Goal: Task Accomplishment & Management: Use online tool/utility

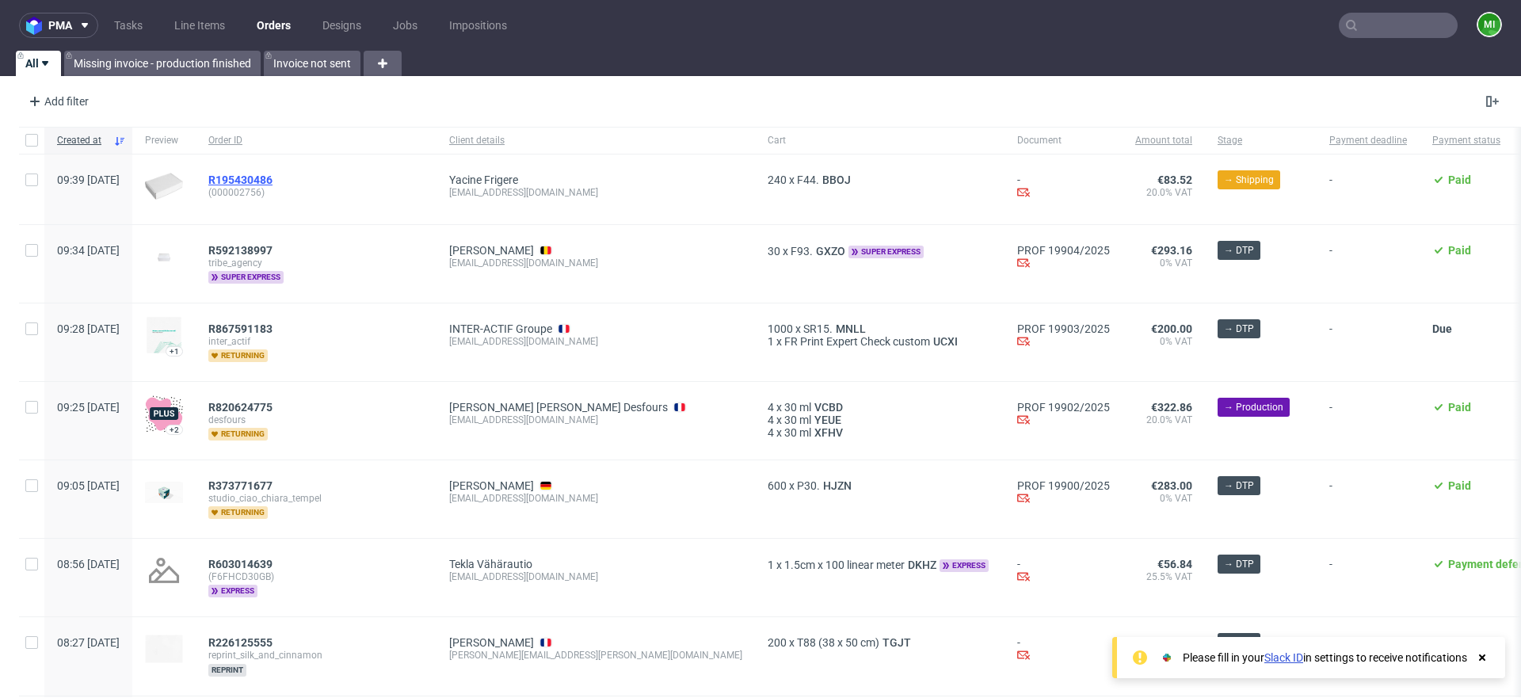
click at [266, 181] on span "R195430486" at bounding box center [240, 180] width 64 height 13
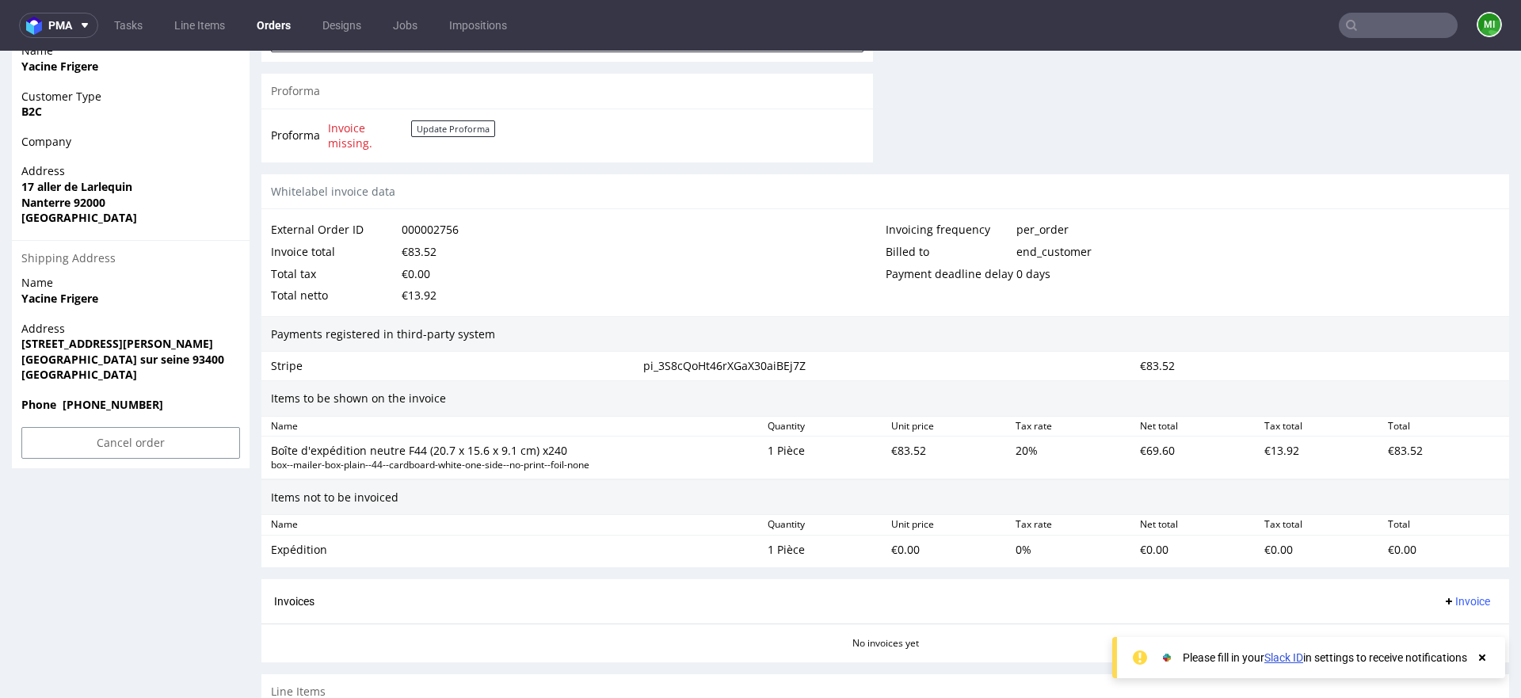
scroll to position [930, 0]
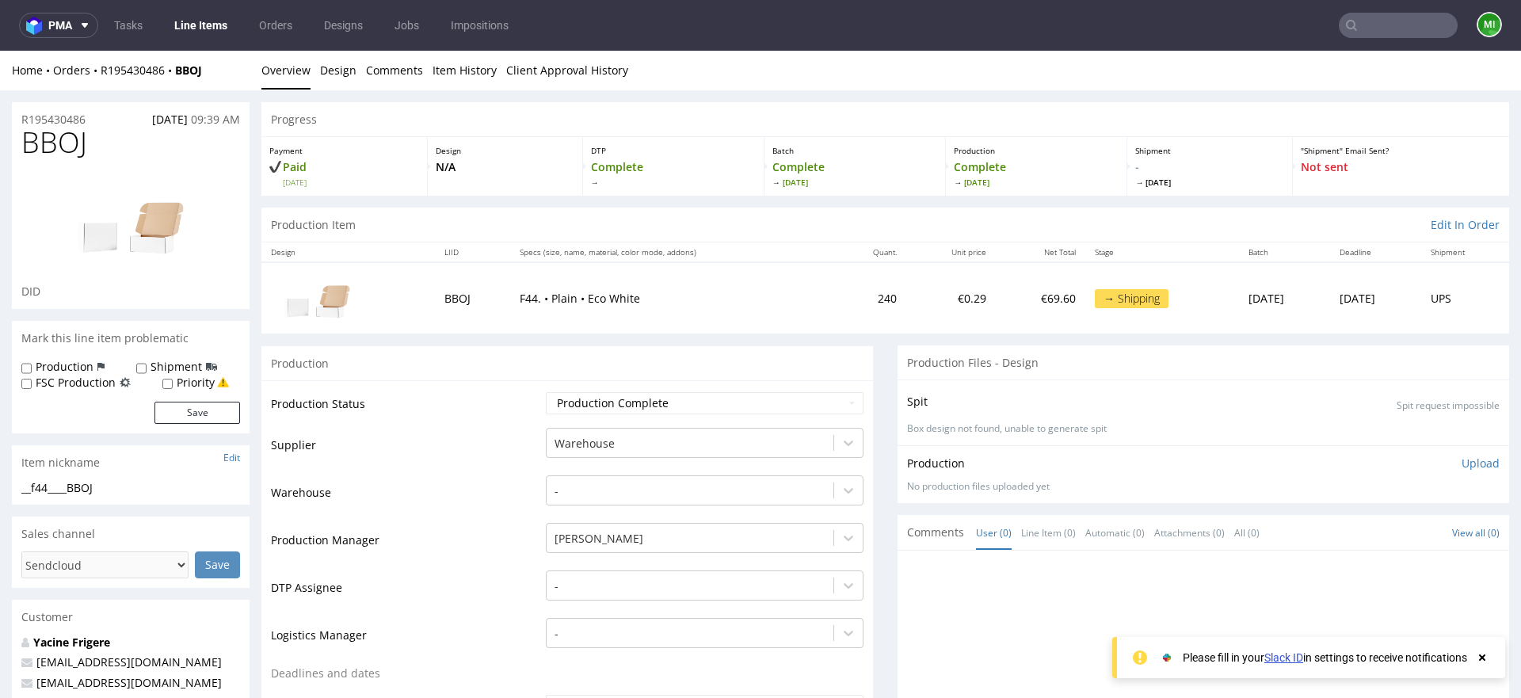
click at [190, 27] on link "Line Items" at bounding box center [201, 25] width 72 height 25
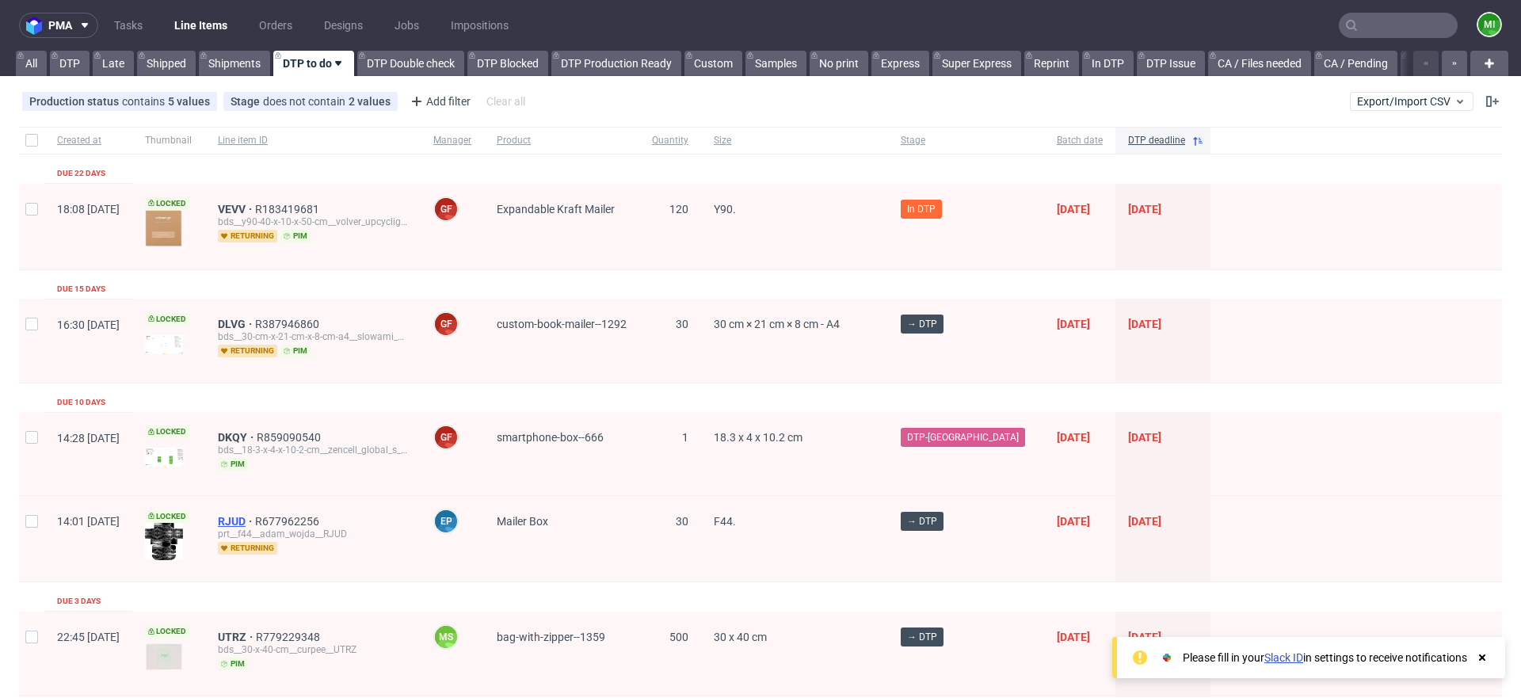
click at [255, 520] on span "RJUD" at bounding box center [236, 521] width 37 height 13
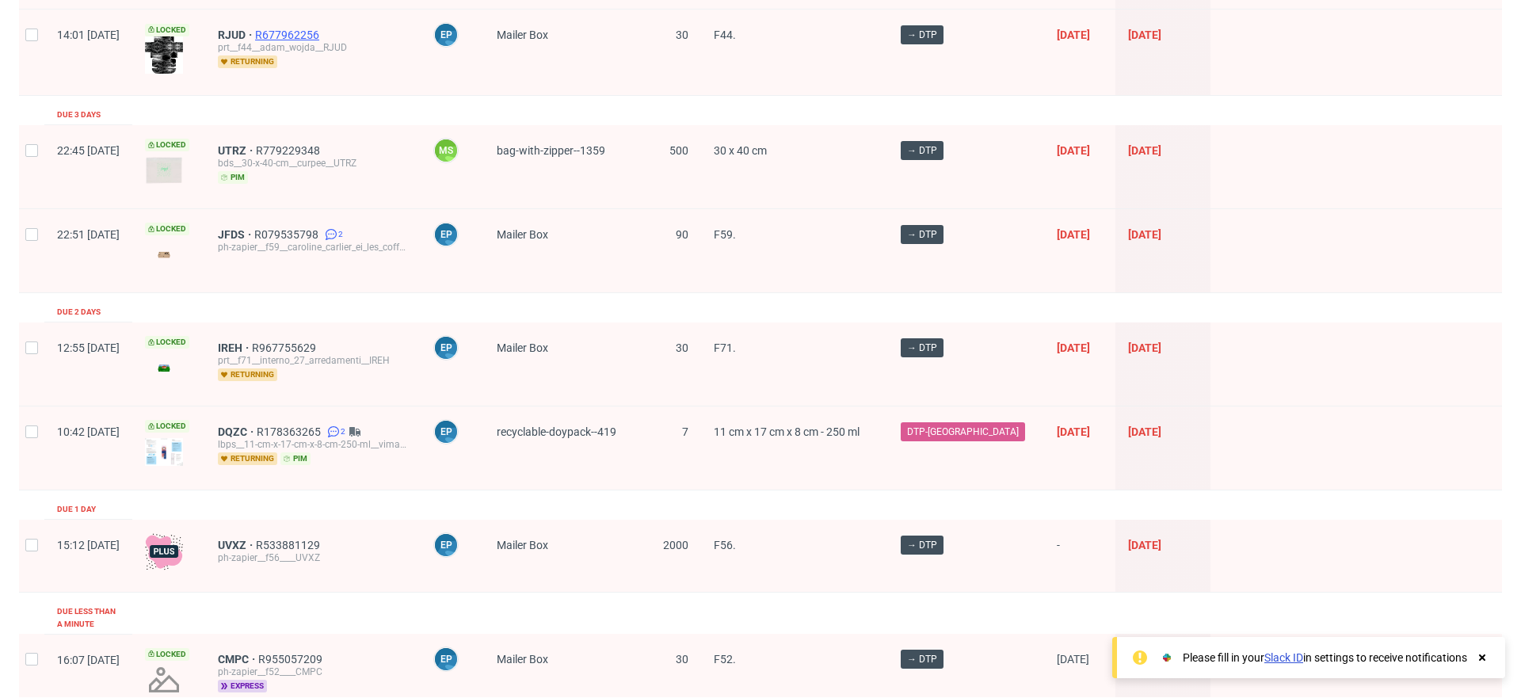
scroll to position [1020, 0]
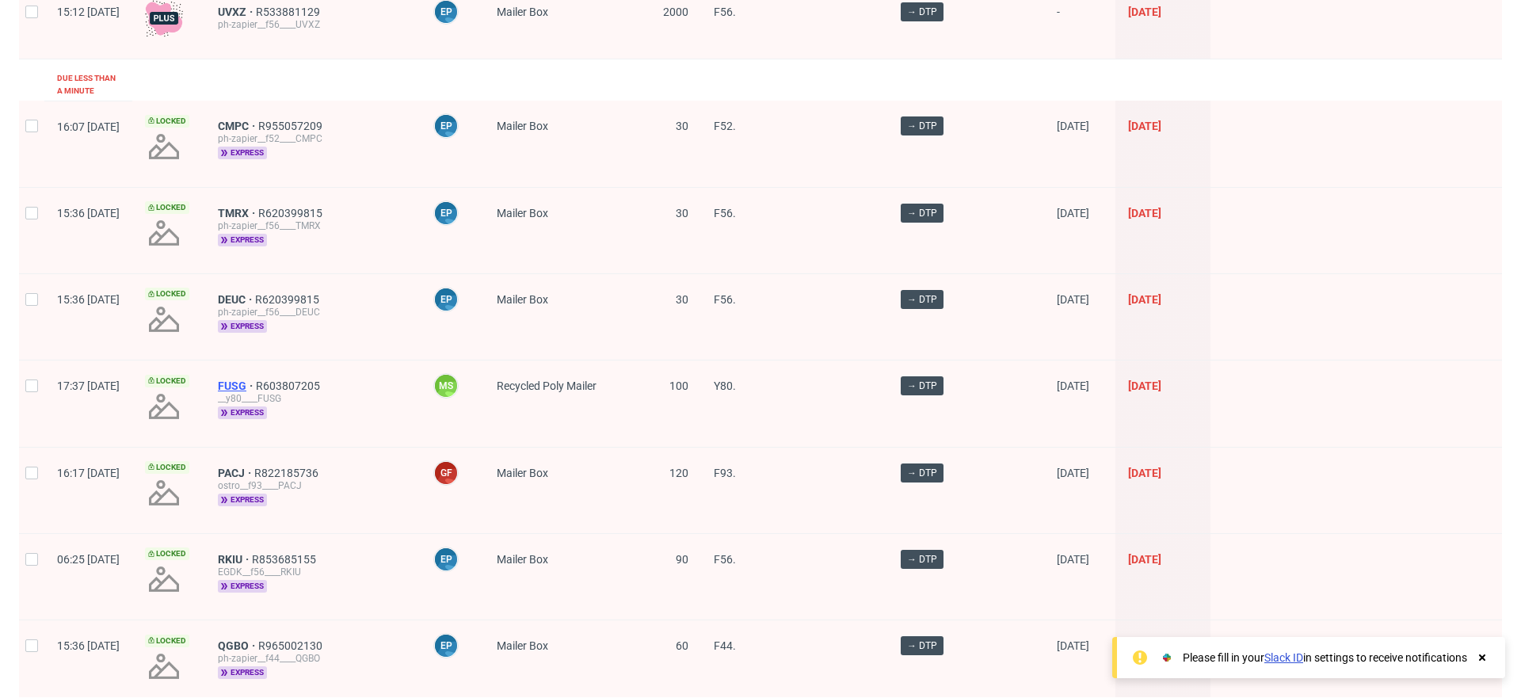
click at [256, 380] on span "FUSG" at bounding box center [237, 386] width 38 height 13
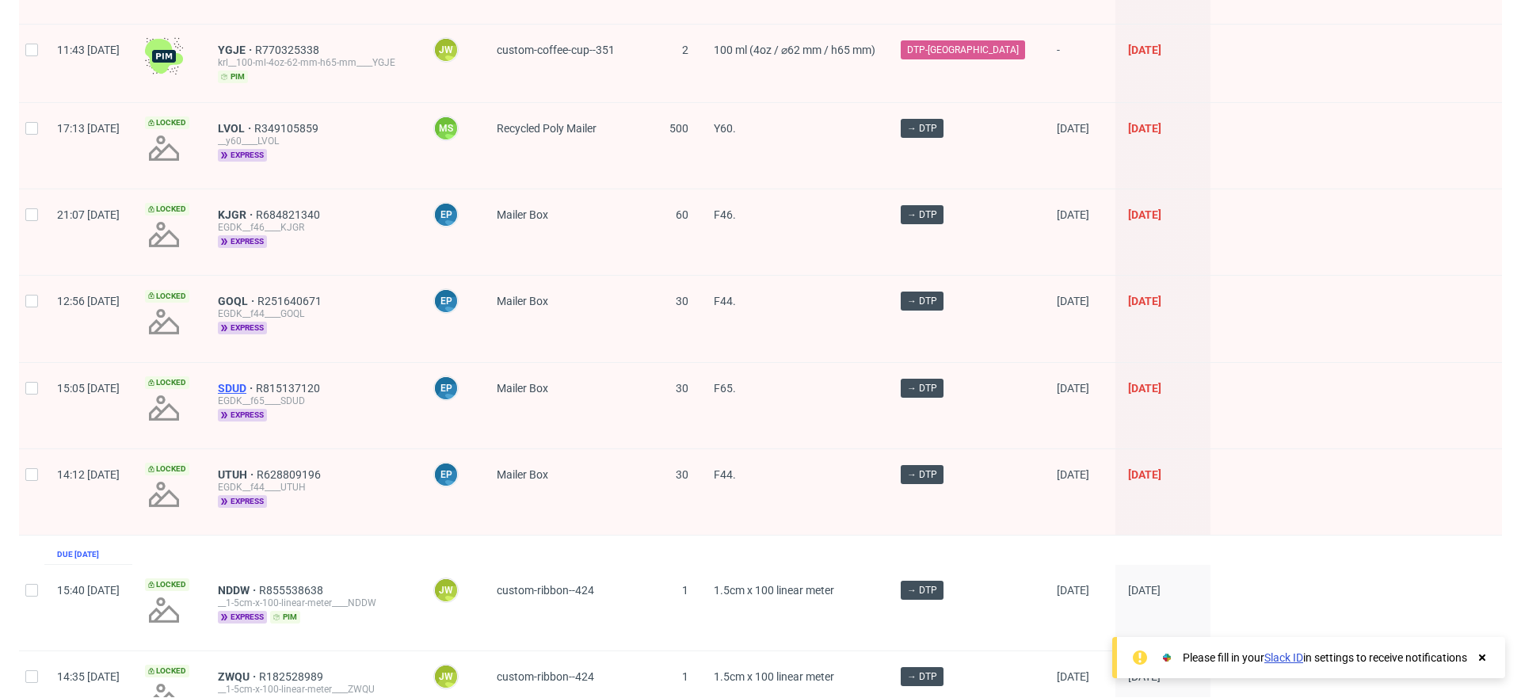
click at [256, 382] on span "SDUD" at bounding box center [237, 388] width 38 height 13
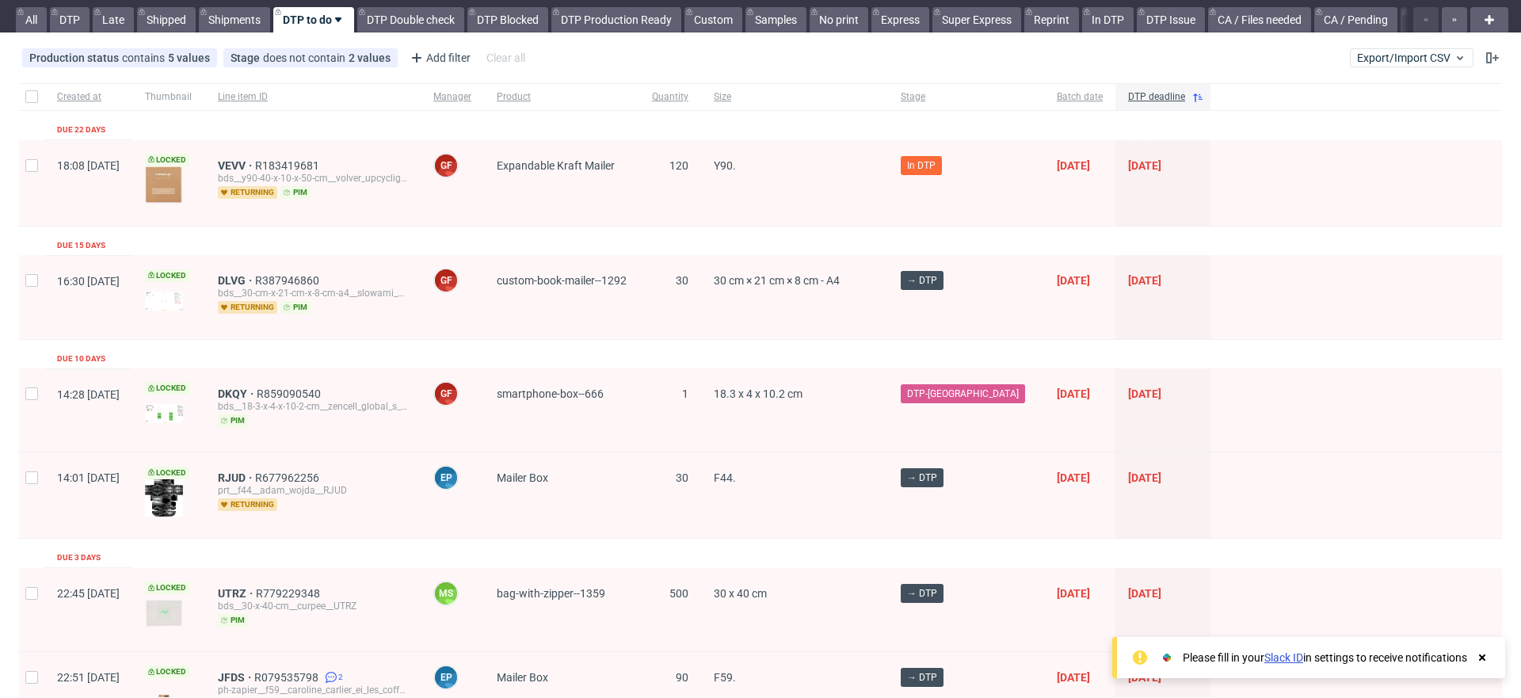
scroll to position [0, 0]
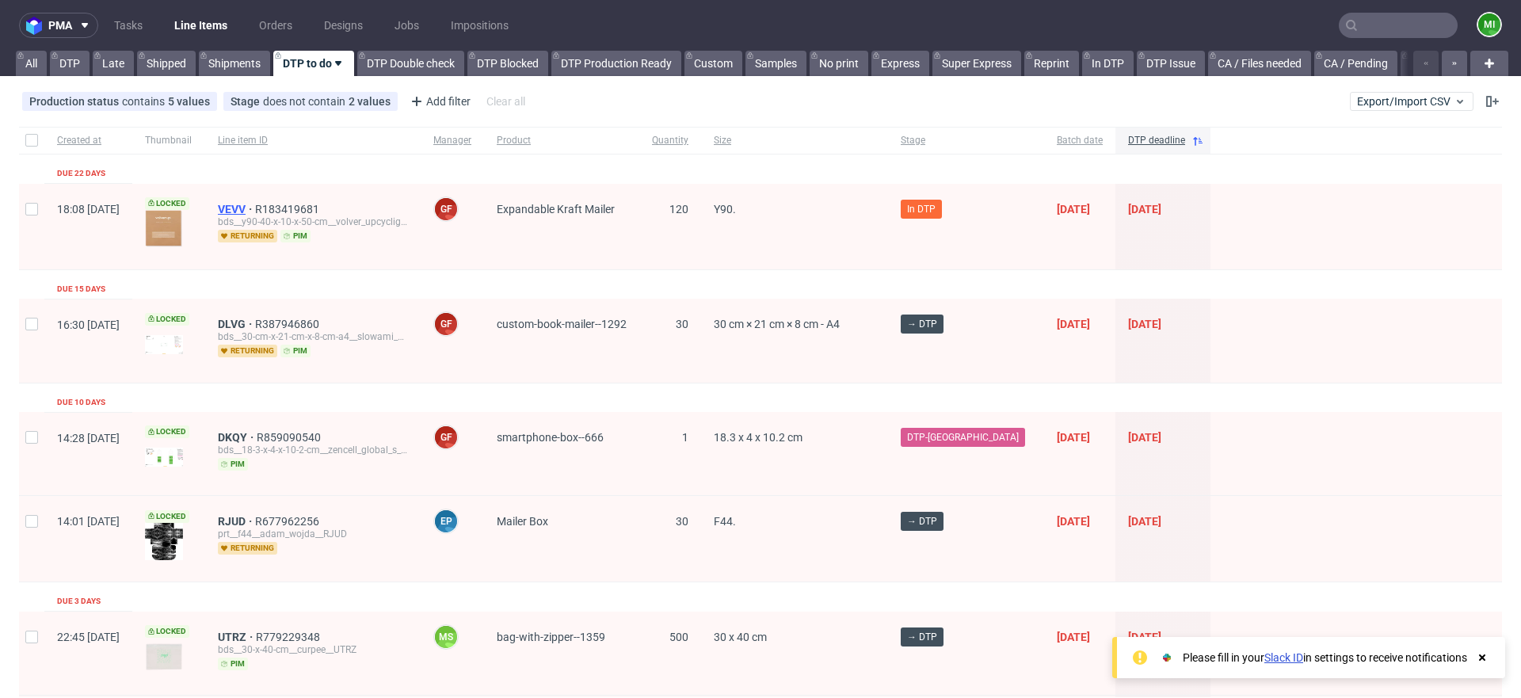
click at [255, 211] on span "VEVV" at bounding box center [236, 209] width 37 height 13
click at [255, 208] on span "VEVV" at bounding box center [236, 209] width 37 height 13
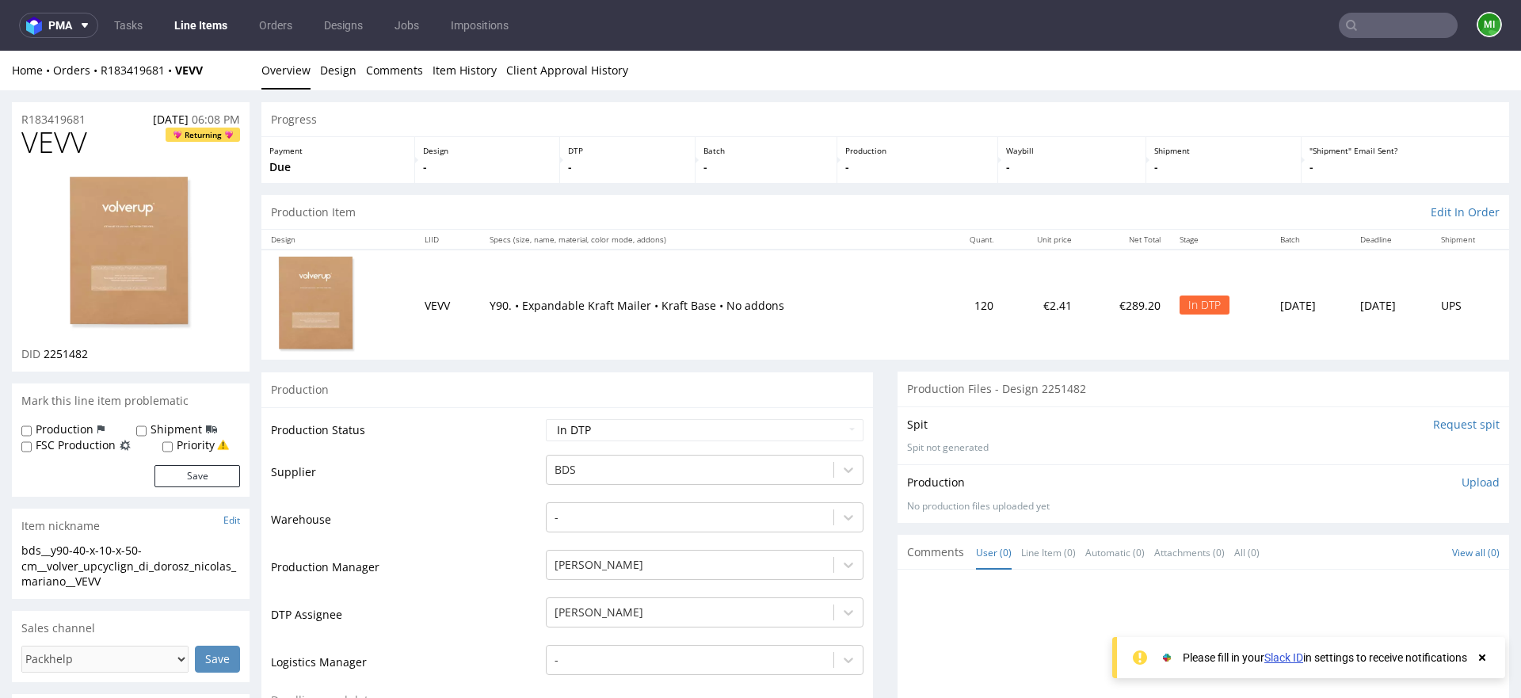
click at [1459, 432] on div "Spit Request spit Spit not generated" at bounding box center [1204, 436] width 612 height 58
click at [1457, 424] on input "Request spit" at bounding box center [1466, 425] width 67 height 16
click at [1437, 424] on input "Request spit" at bounding box center [1466, 425] width 67 height 16
click at [1452, 425] on input "Request spit" at bounding box center [1466, 425] width 67 height 16
click at [1435, 425] on input "Request spit" at bounding box center [1466, 425] width 67 height 16
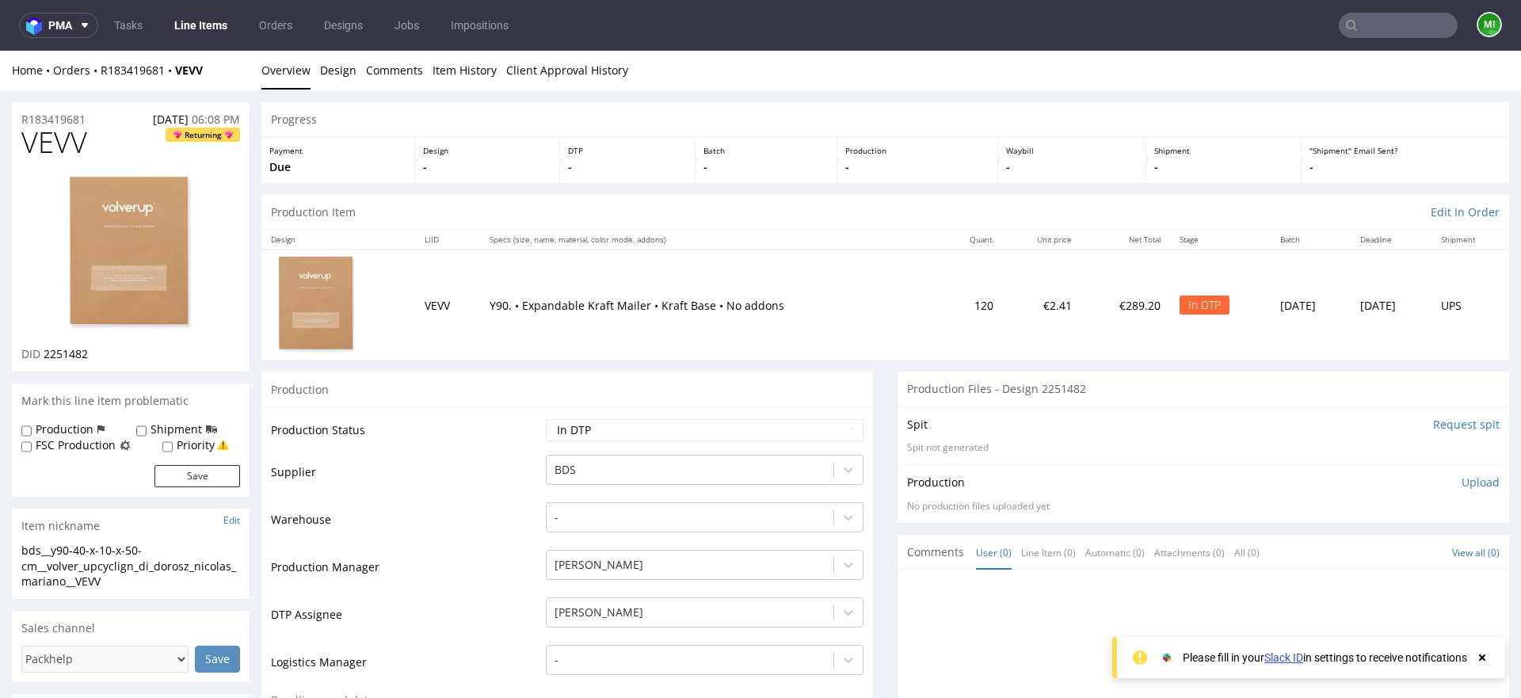
click at [1433, 427] on input "Request spit" at bounding box center [1466, 425] width 67 height 16
click at [1444, 428] on input "Request spit" at bounding box center [1466, 425] width 67 height 16
click at [1439, 429] on input "Request spit" at bounding box center [1466, 425] width 67 height 16
click at [1456, 425] on input "Request spit" at bounding box center [1466, 425] width 67 height 16
click at [439, 330] on td "VEVV" at bounding box center [447, 305] width 65 height 110
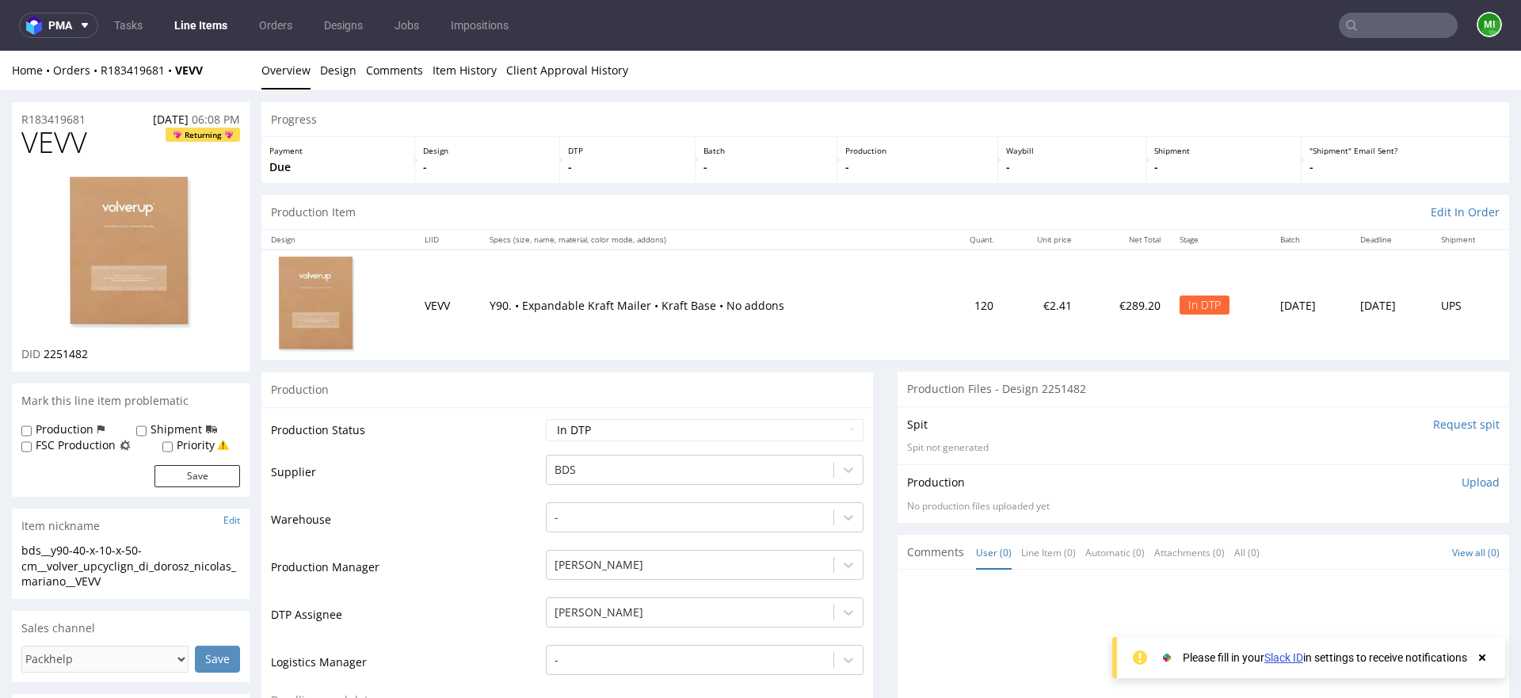
click at [1433, 422] on input "Request spit" at bounding box center [1466, 425] width 67 height 16
click at [1433, 429] on input "Request spit" at bounding box center [1466, 425] width 67 height 16
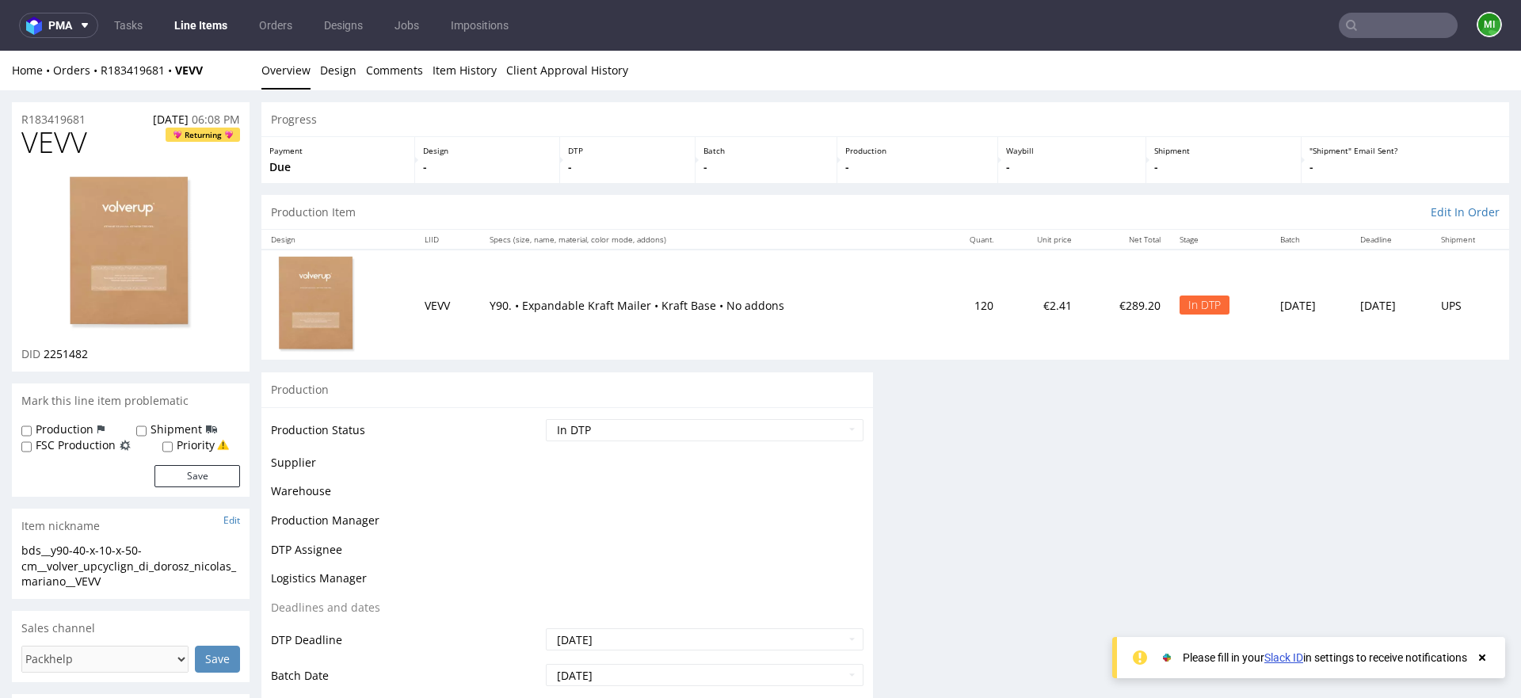
click at [1430, 429] on div "Progress Payment Due Design - DTP - Batch - Production - Waybill - Shipment - "…" at bounding box center [885, 596] width 1248 height 989
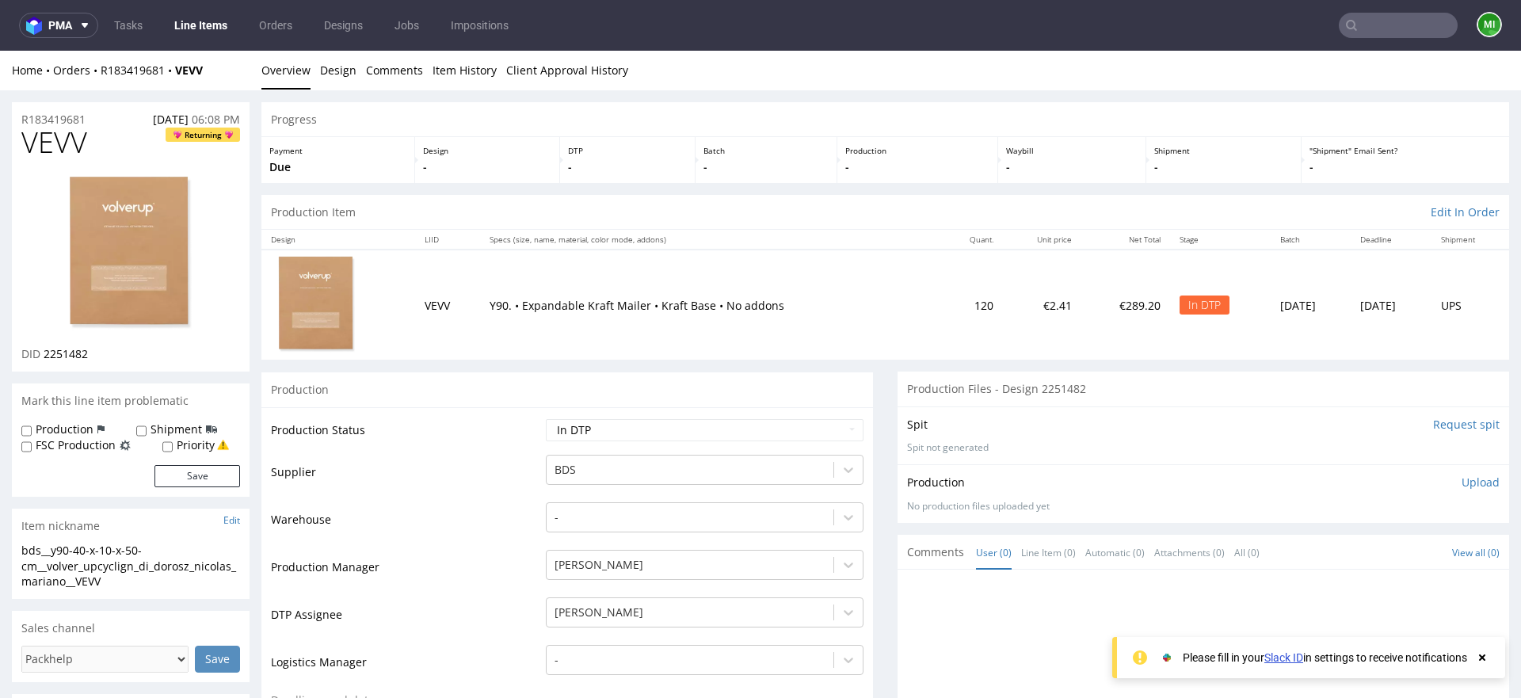
click at [1096, 429] on div "Spit Request spit" at bounding box center [1203, 425] width 593 height 16
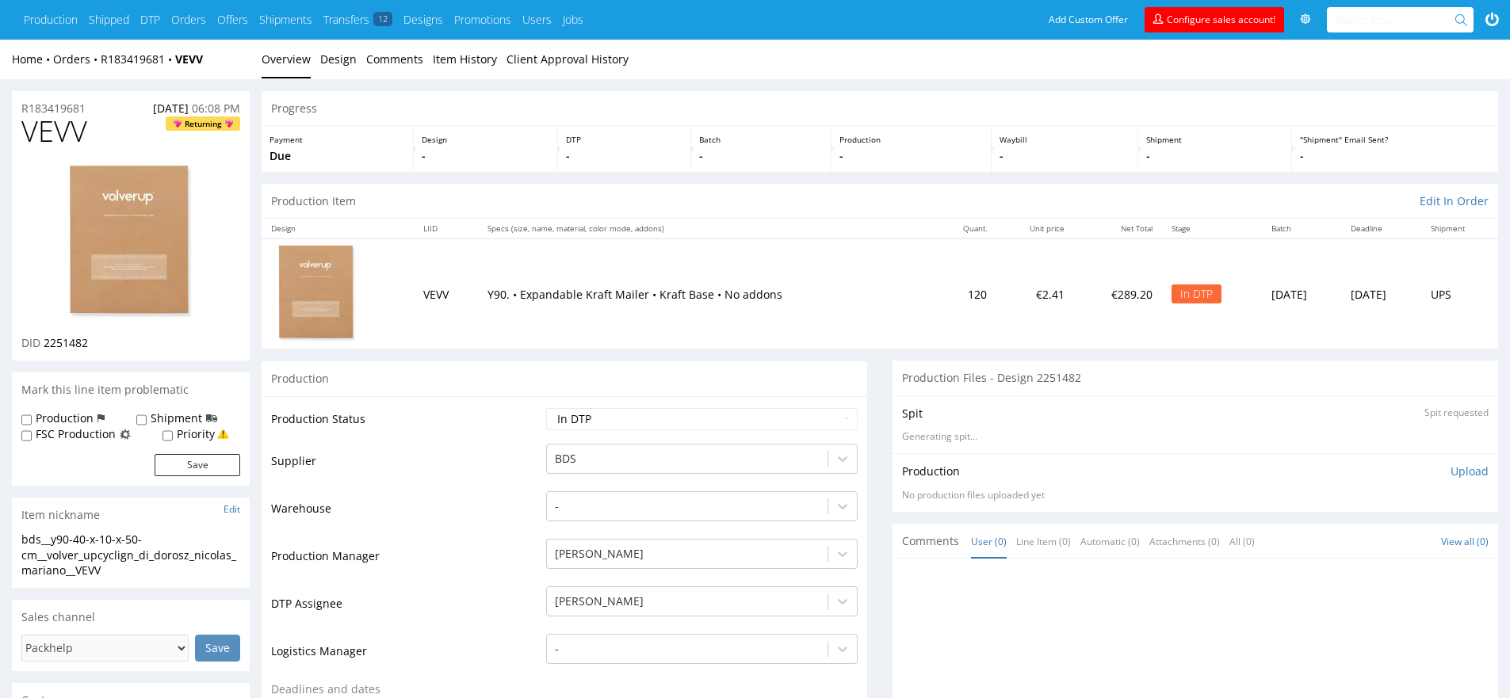
click at [1153, 463] on div "Production Upload No production files uploaded yet Description (optional) Add f…" at bounding box center [1194, 482] width 605 height 58
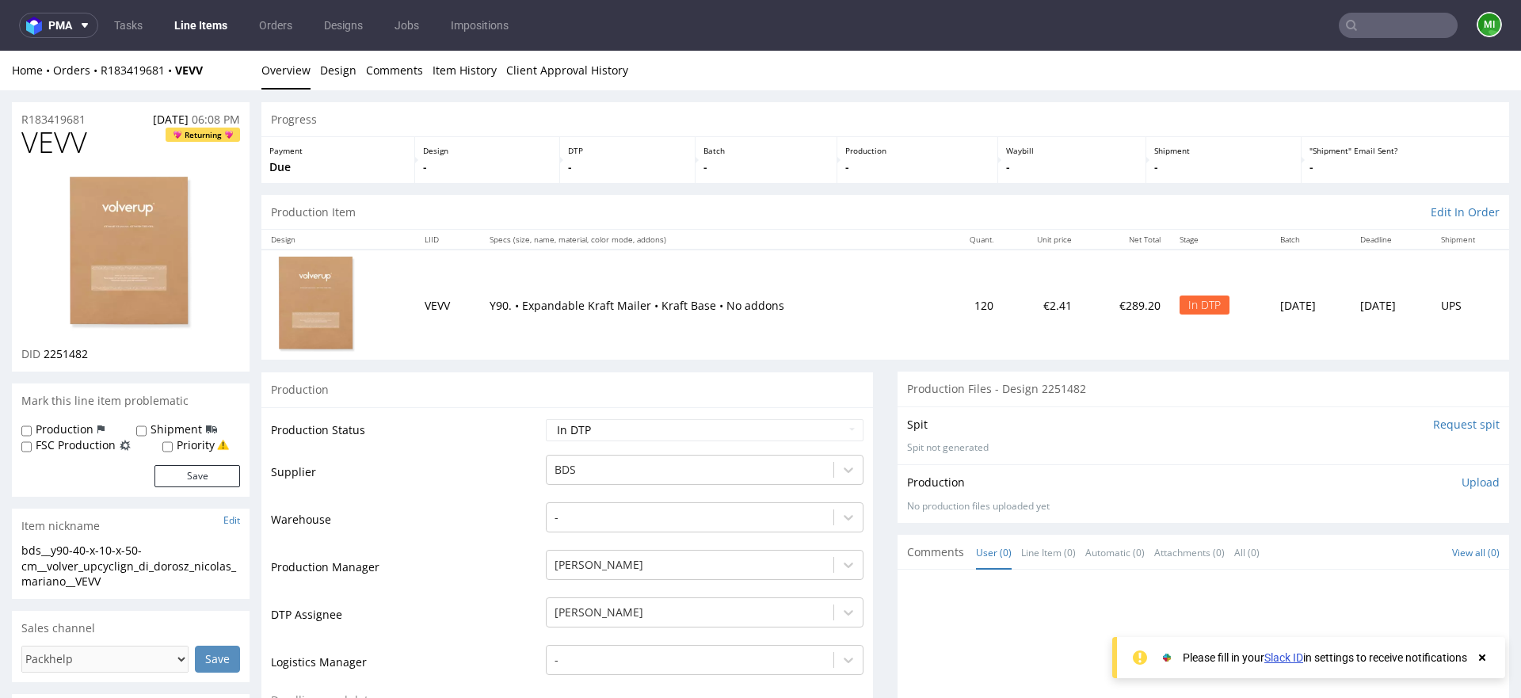
click at [1443, 421] on input "Request spit" at bounding box center [1466, 425] width 67 height 16
click at [1459, 433] on div "Spit Request spit Spit not generated" at bounding box center [1204, 436] width 612 height 58
click at [1456, 423] on input "Request spit" at bounding box center [1466, 425] width 67 height 16
click at [1339, 441] on div "Spit Request spit Spit not generated" at bounding box center [1204, 436] width 612 height 58
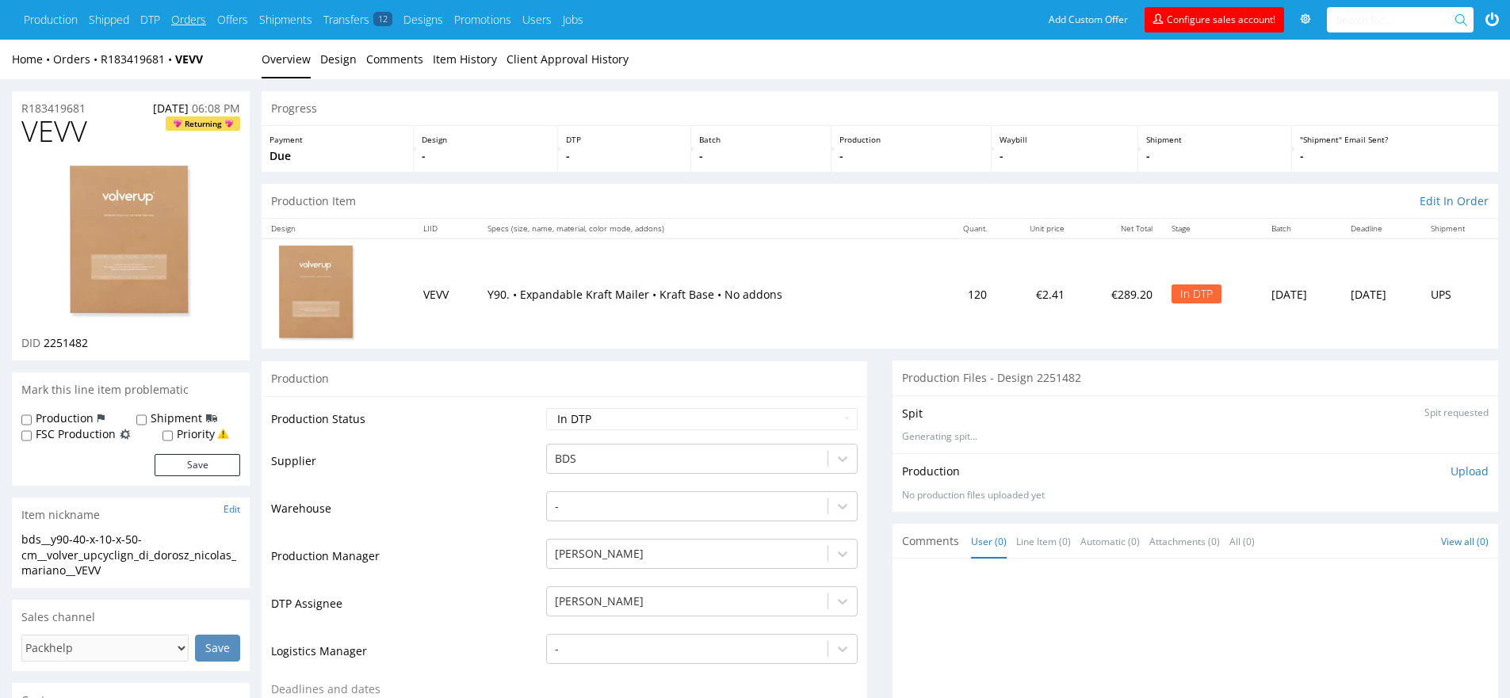
click at [193, 20] on link "Orders" at bounding box center [188, 20] width 35 height 16
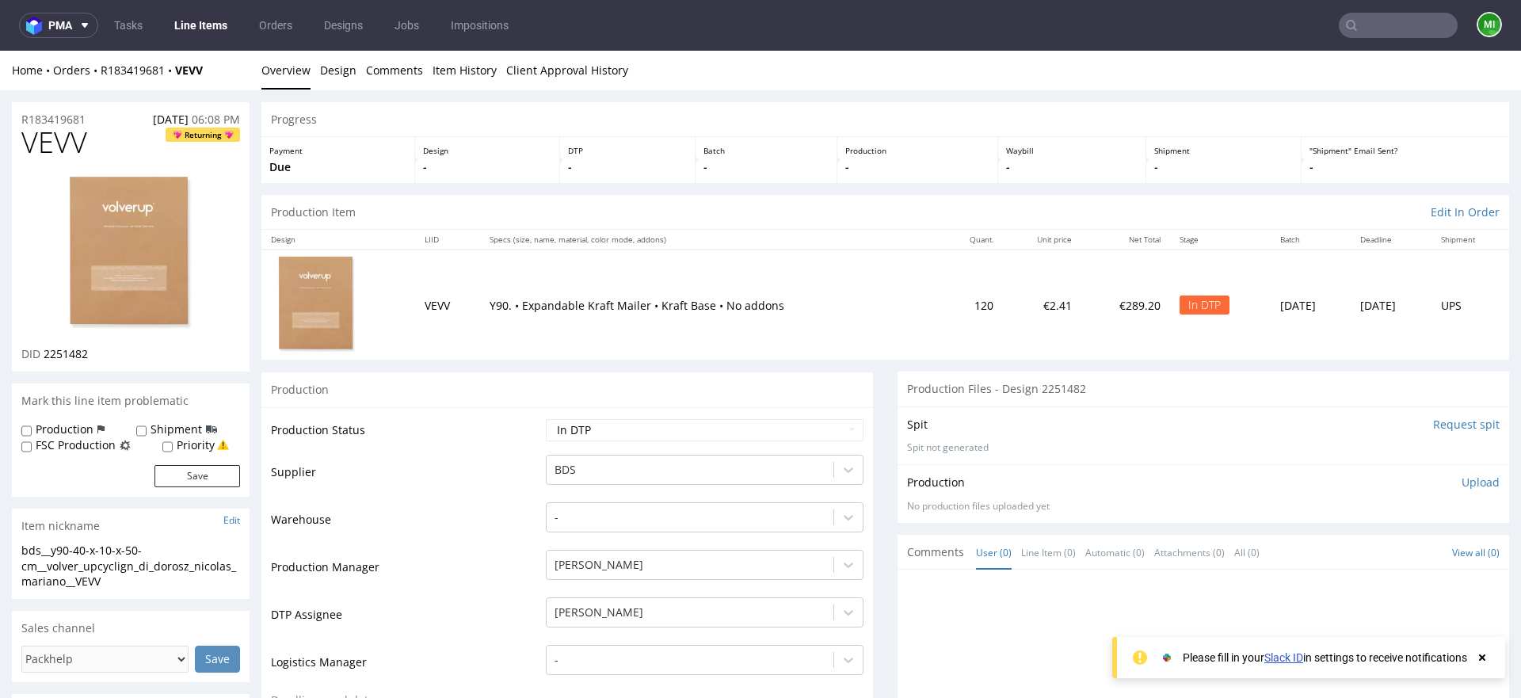
click at [1437, 422] on input "Request spit" at bounding box center [1466, 425] width 67 height 16
click at [1229, 452] on p "Spit not generated" at bounding box center [1203, 447] width 593 height 13
click at [1433, 423] on input "Request spit" at bounding box center [1466, 425] width 67 height 16
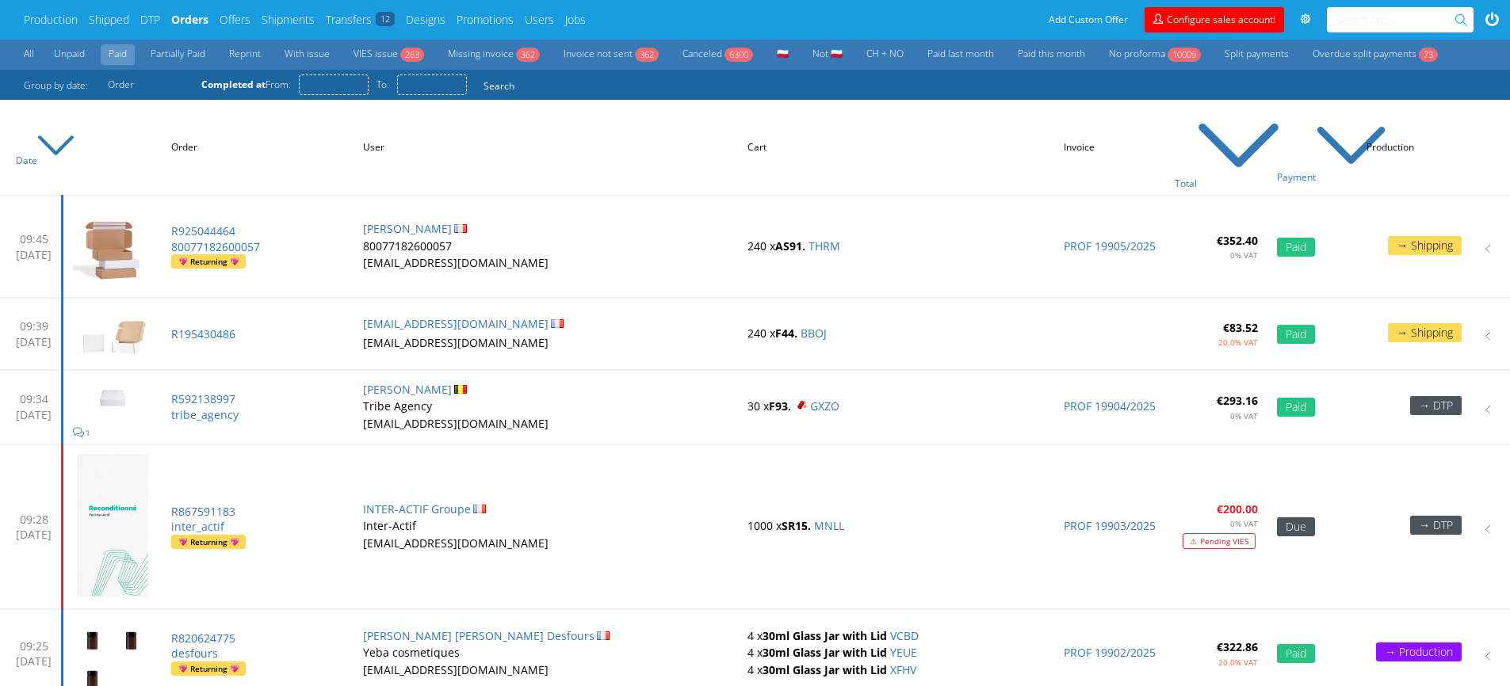
click at [120, 52] on link "Paid" at bounding box center [118, 54] width 34 height 21
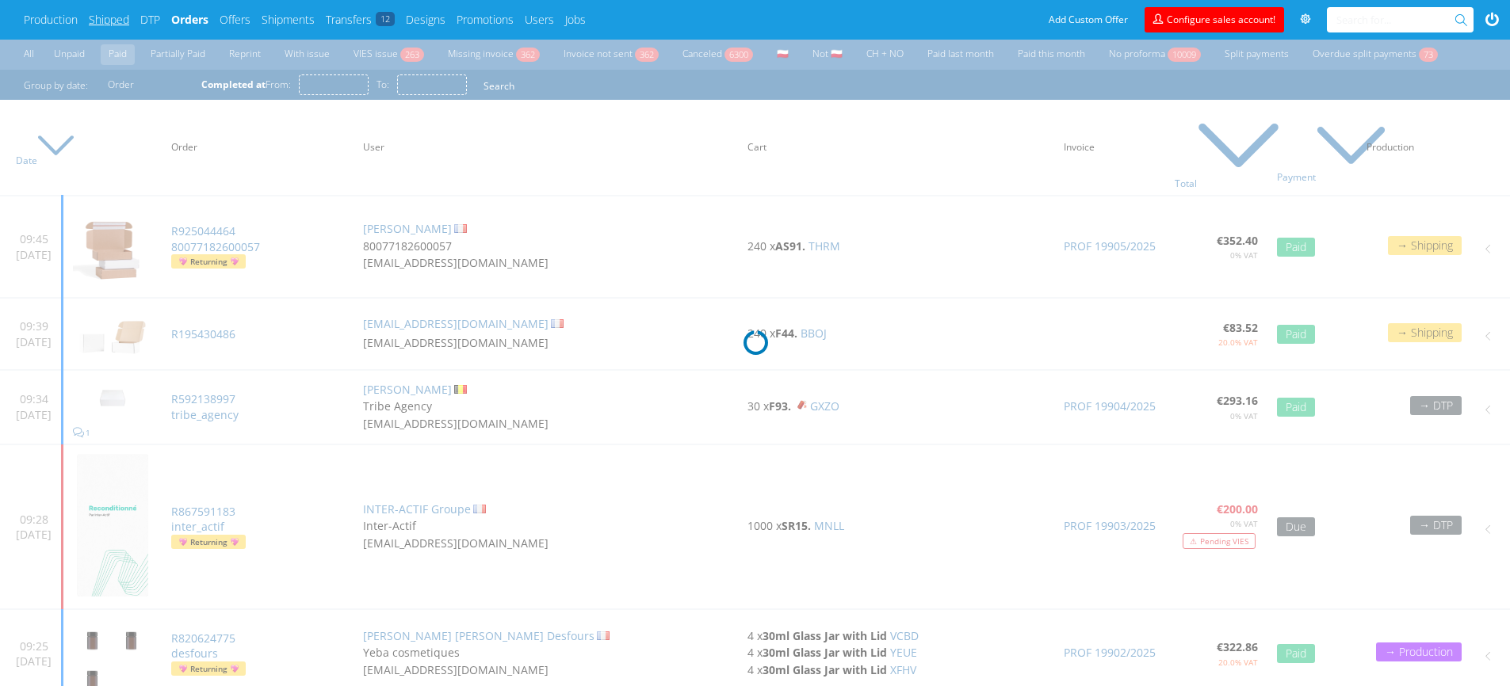
click at [128, 27] on link "Shipped" at bounding box center [109, 20] width 40 height 16
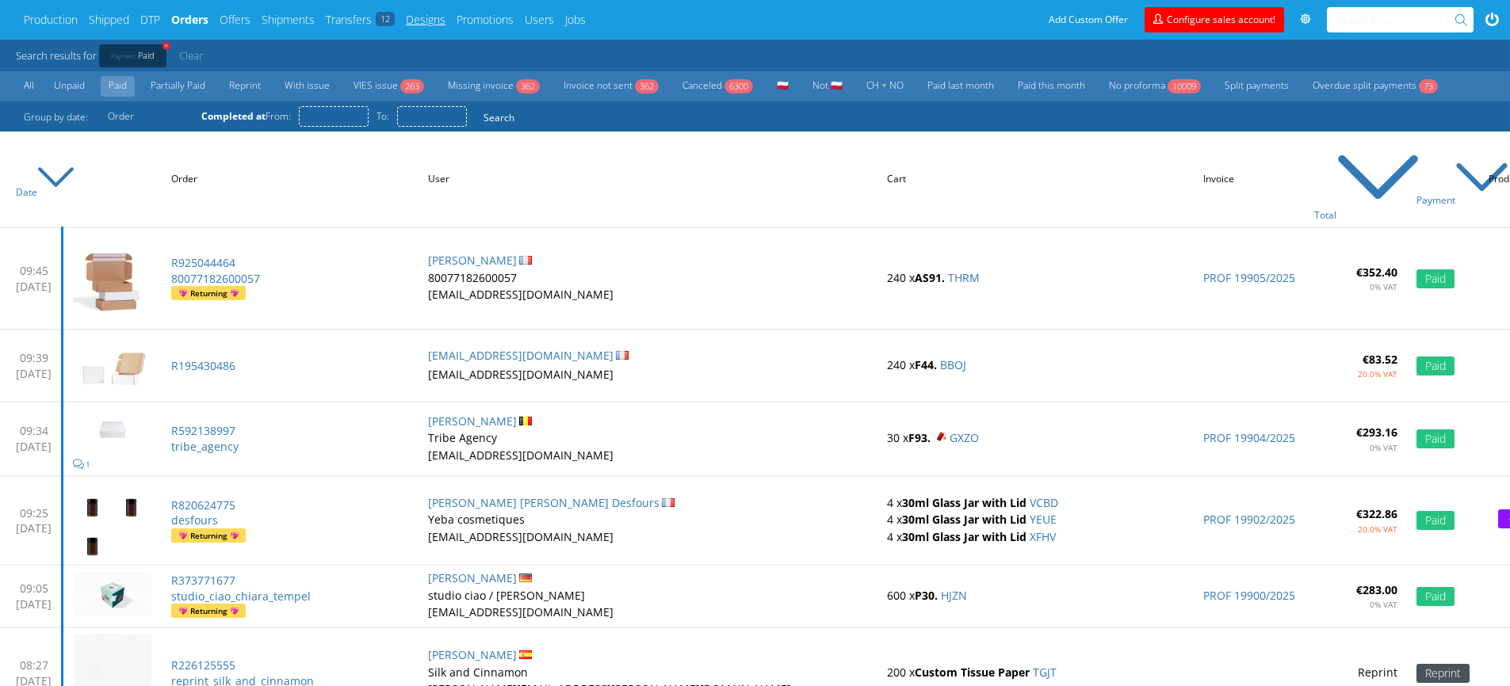
click at [441, 23] on link "Designs" at bounding box center [426, 20] width 40 height 16
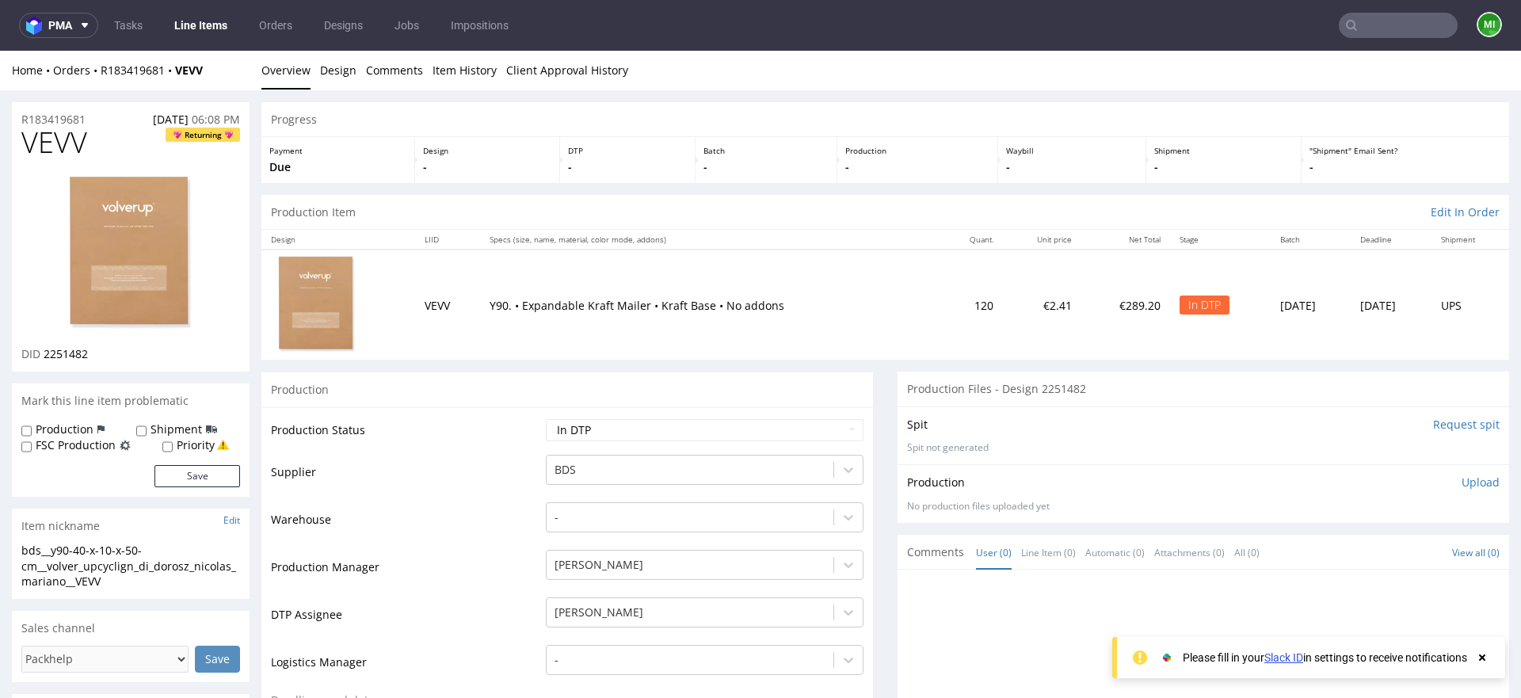
click at [1433, 427] on input "Request spit" at bounding box center [1466, 425] width 67 height 16
click at [1405, 23] on input "text" at bounding box center [1302, 25] width 311 height 25
paste input "WFHL"
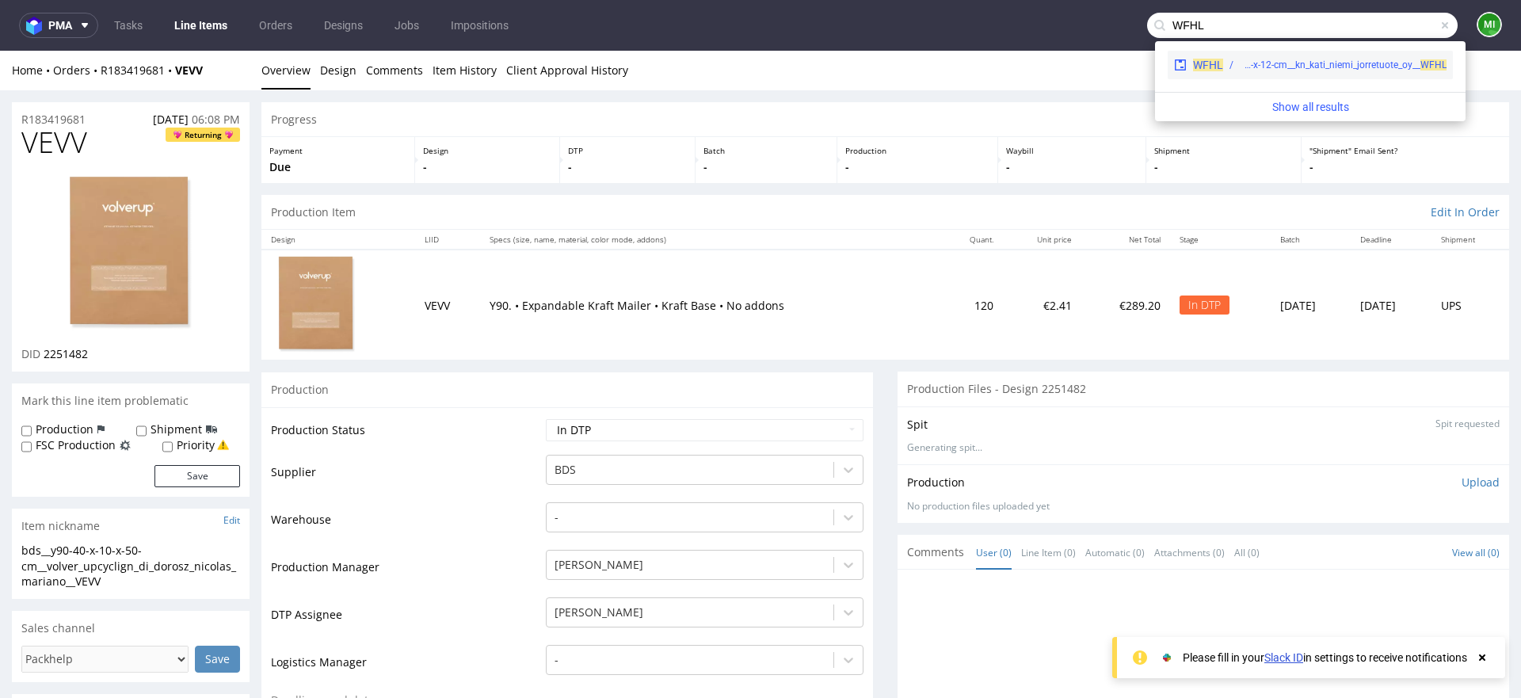
type input "WFHL"
drag, startPoint x: 1282, startPoint y: 65, endPoint x: 1233, endPoint y: 89, distance: 54.6
click at [1282, 65] on div "bds__b95-33-x-50-x-12-cm__kn_kati_niemi_jorretuote_oy__ WFHL" at bounding box center [1343, 65] width 207 height 14
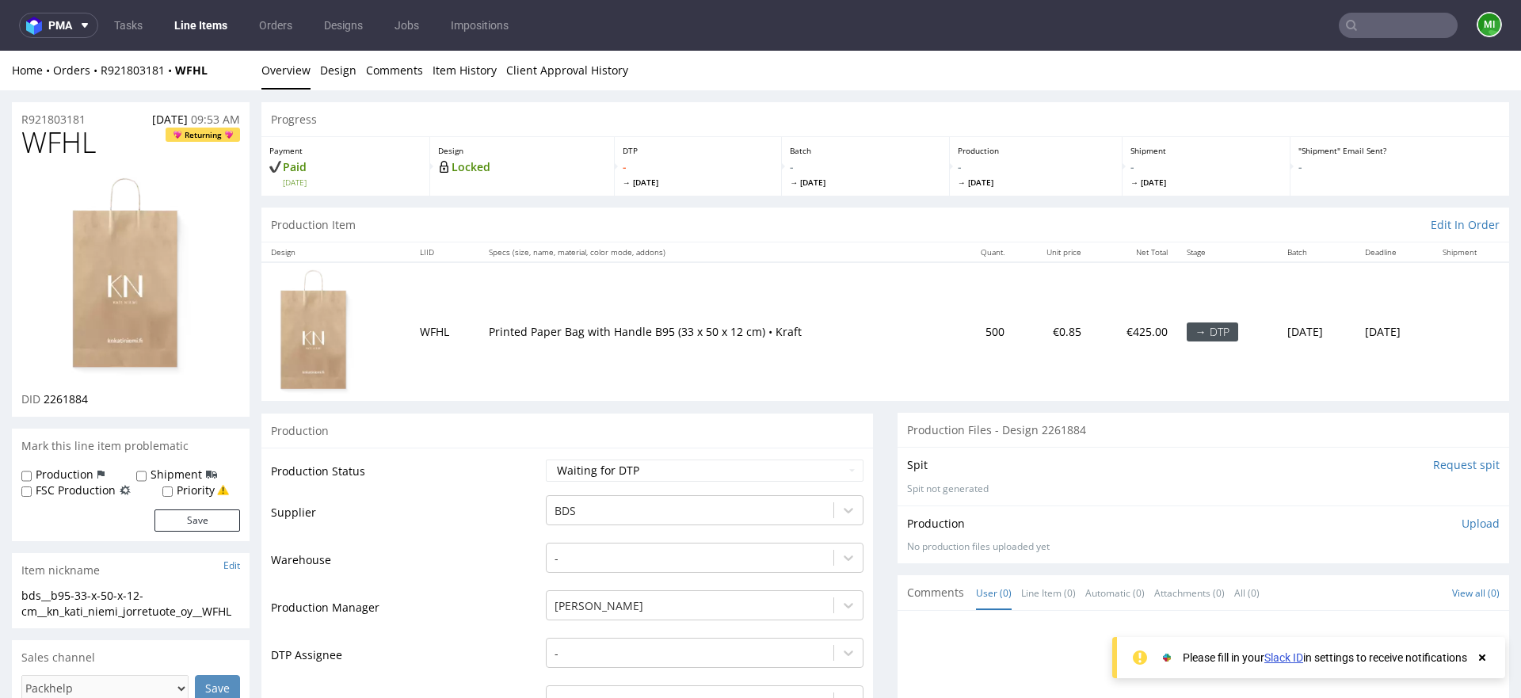
click at [1455, 460] on input "Request spit" at bounding box center [1466, 465] width 67 height 16
click at [1438, 465] on input "Request spit" at bounding box center [1466, 465] width 67 height 16
click at [1433, 468] on input "Request spit" at bounding box center [1466, 465] width 67 height 16
click at [1433, 471] on input "Request spit" at bounding box center [1466, 465] width 67 height 16
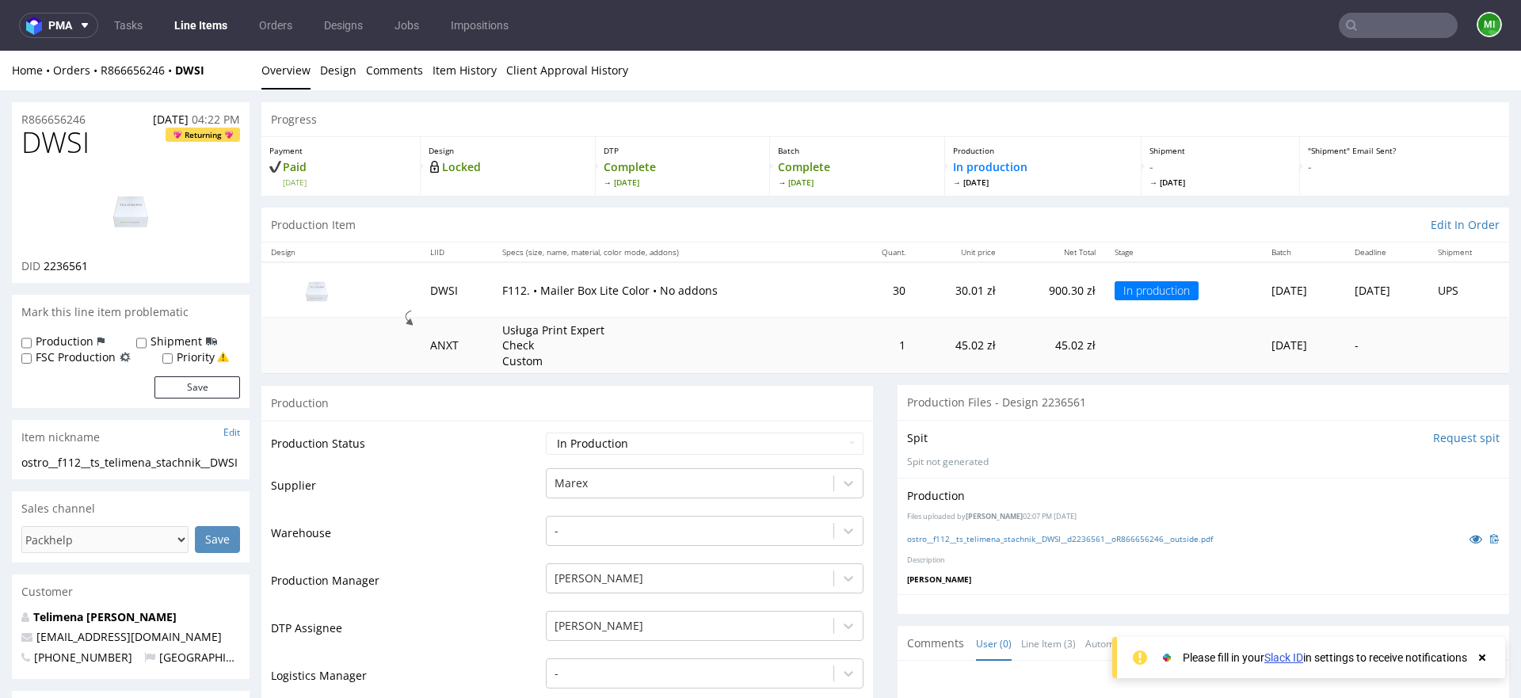
click at [1436, 436] on input "Request spit" at bounding box center [1466, 438] width 67 height 16
click at [1434, 433] on input "Request spit" at bounding box center [1466, 438] width 67 height 16
click at [1433, 441] on input "Request spit" at bounding box center [1466, 438] width 67 height 16
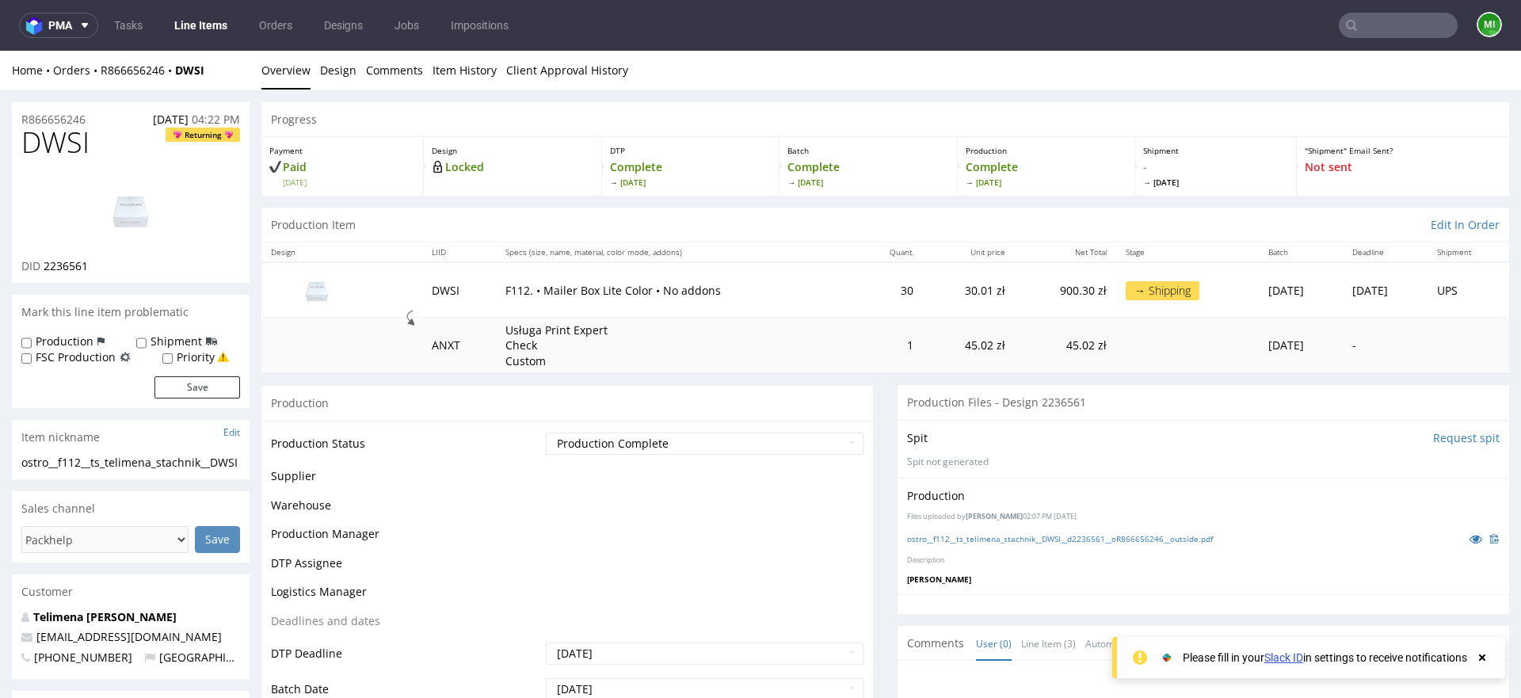
click at [1433, 438] on input "Request spit" at bounding box center [1466, 438] width 67 height 16
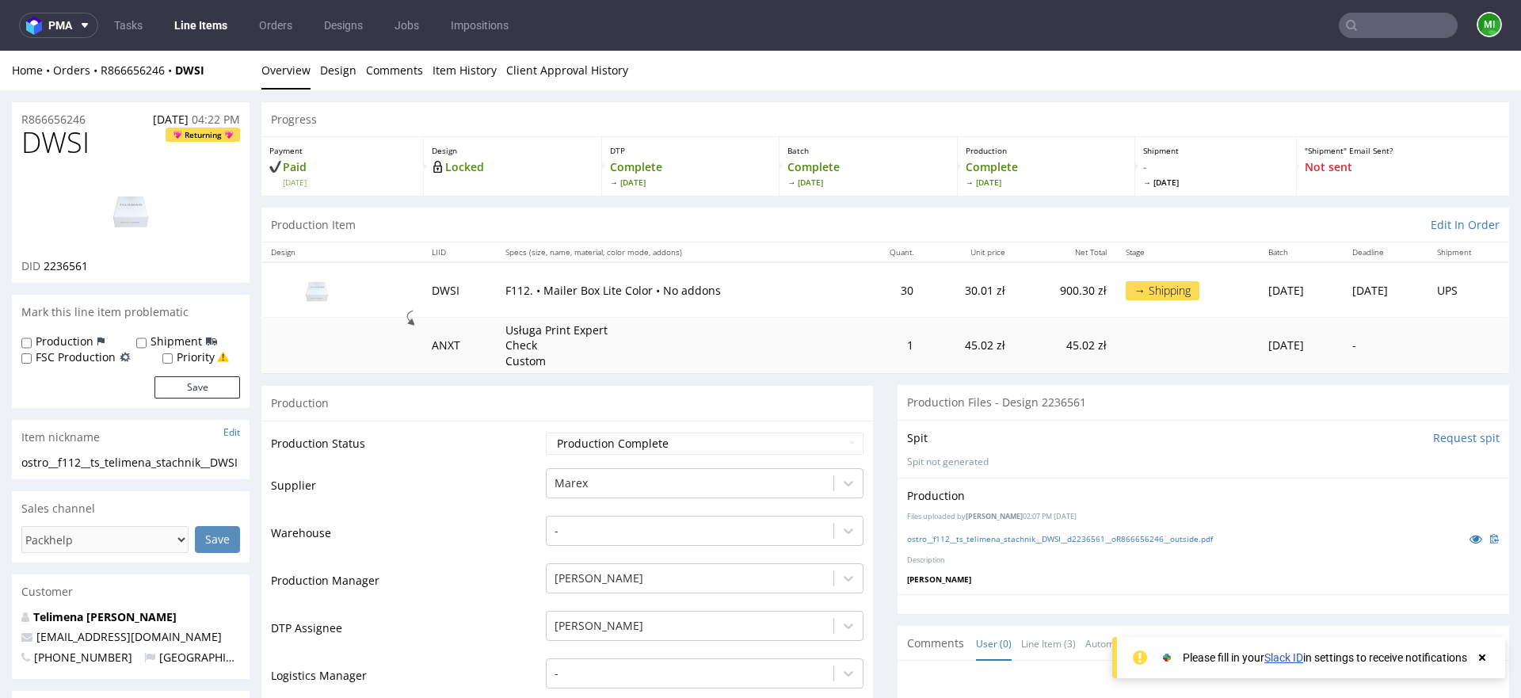
click at [1443, 441] on input "Request spit" at bounding box center [1466, 438] width 67 height 16
click at [1433, 442] on input "Request spit" at bounding box center [1466, 438] width 67 height 16
